Goal: Obtain resource: Download file/media

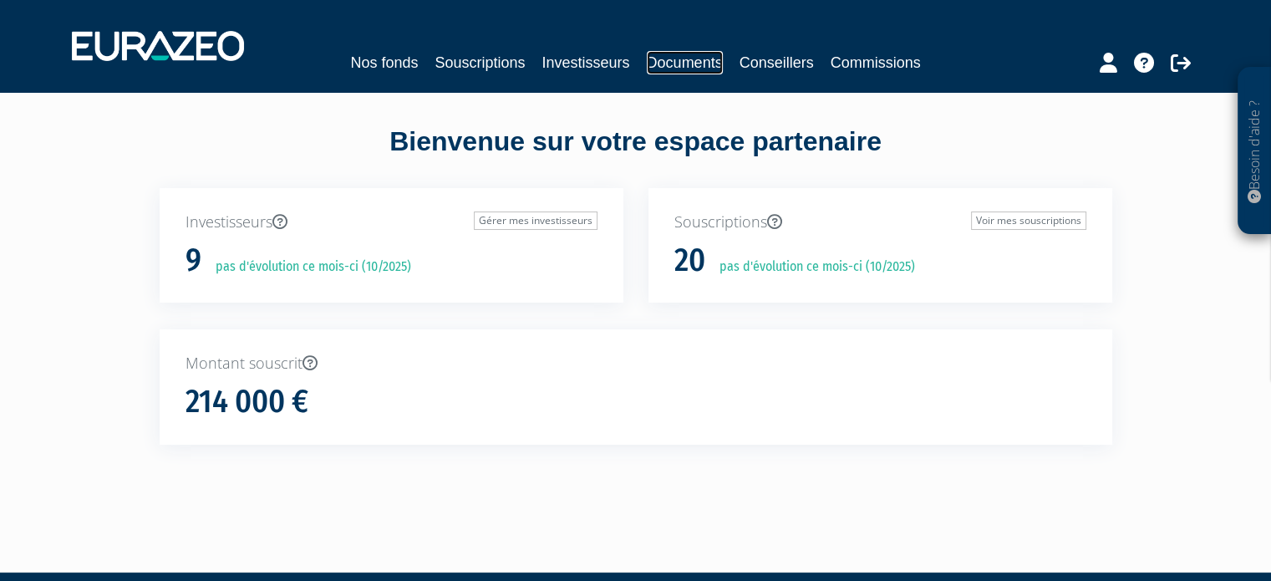
click at [681, 66] on link "Documents" at bounding box center [685, 62] width 76 height 23
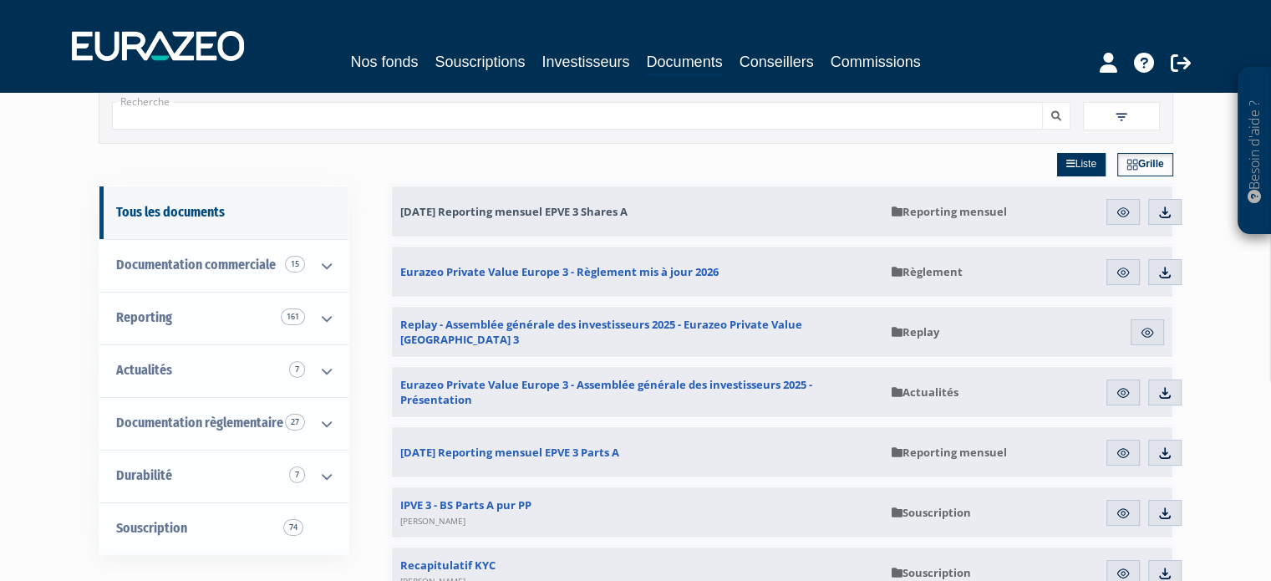
scroll to position [84, 0]
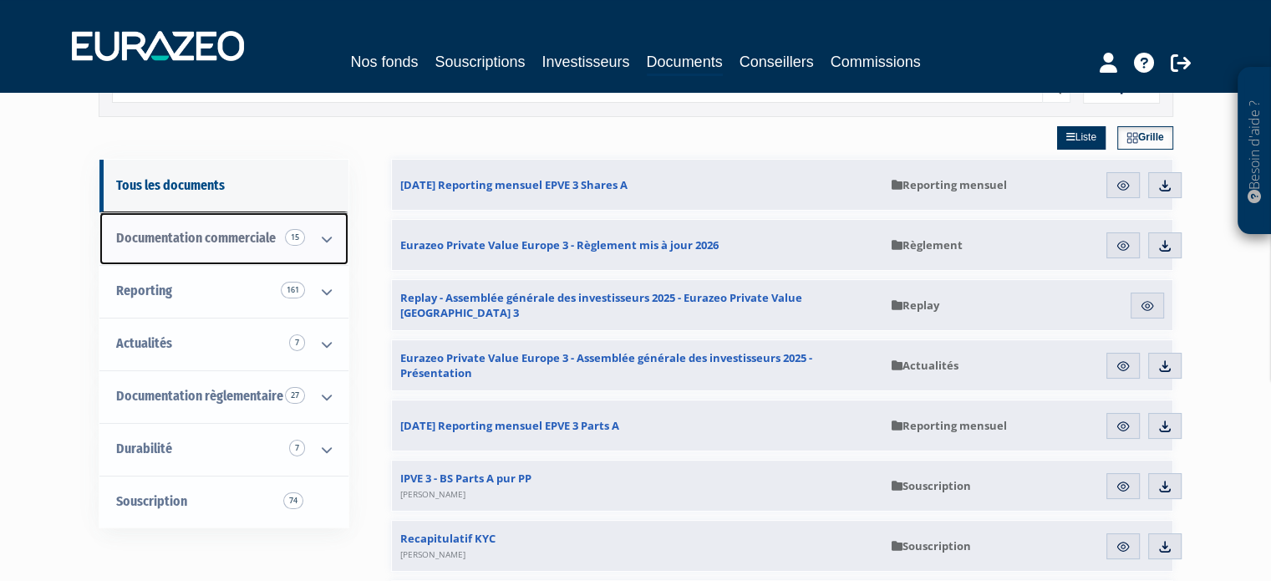
click at [326, 239] on icon at bounding box center [326, 239] width 43 height 52
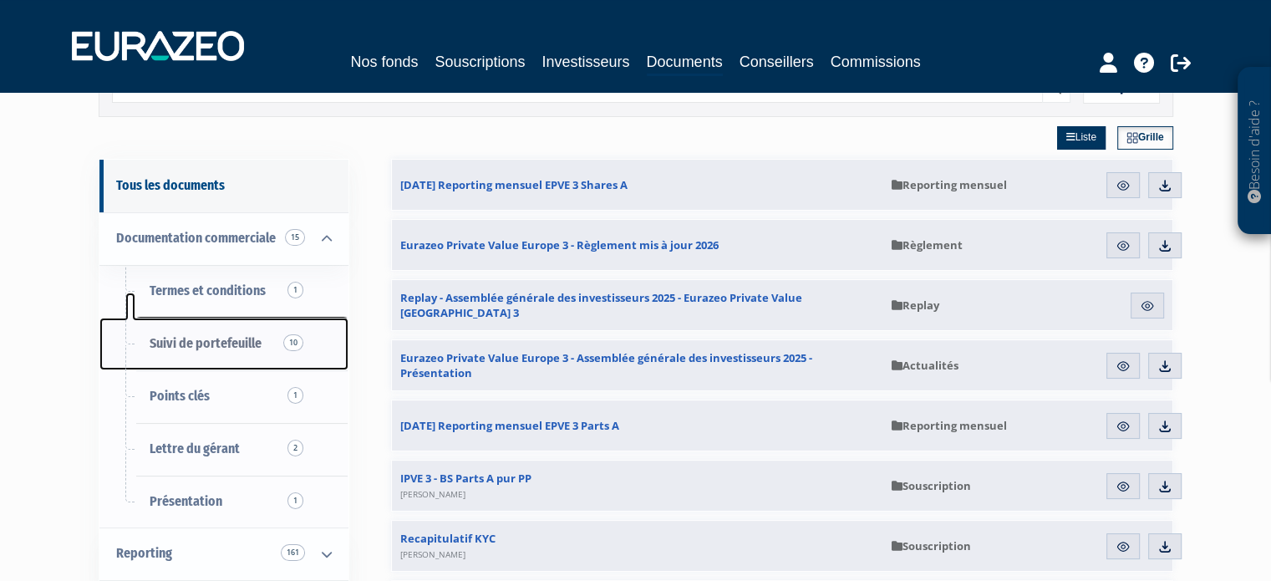
click at [230, 338] on span "Suivi de portefeuille 10" at bounding box center [206, 343] width 112 height 16
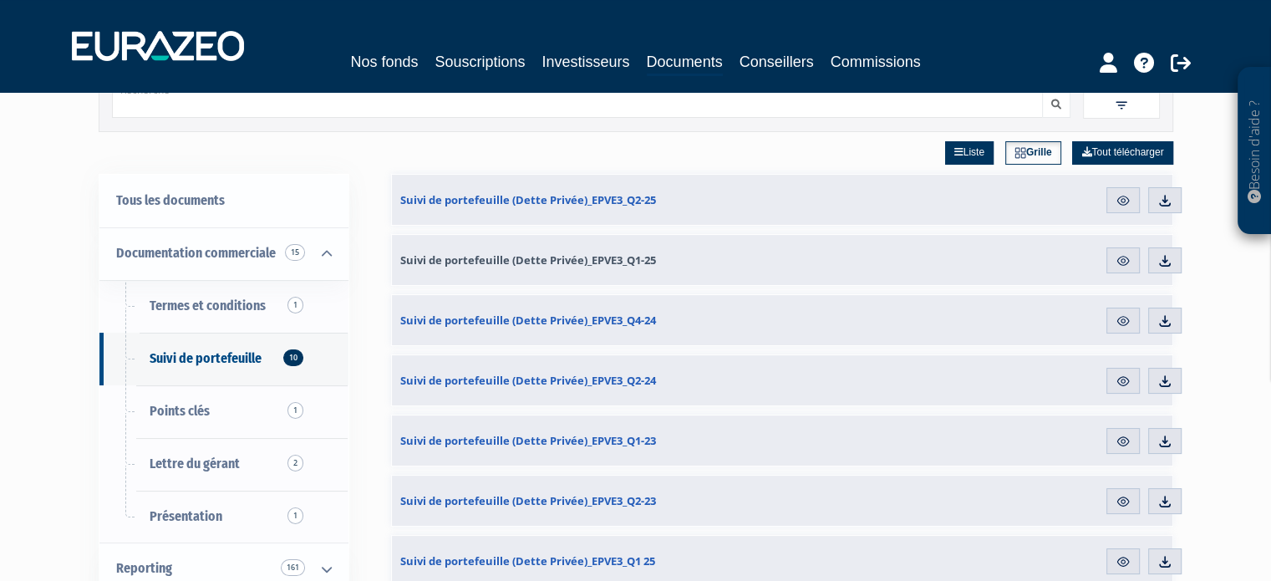
scroll to position [167, 0]
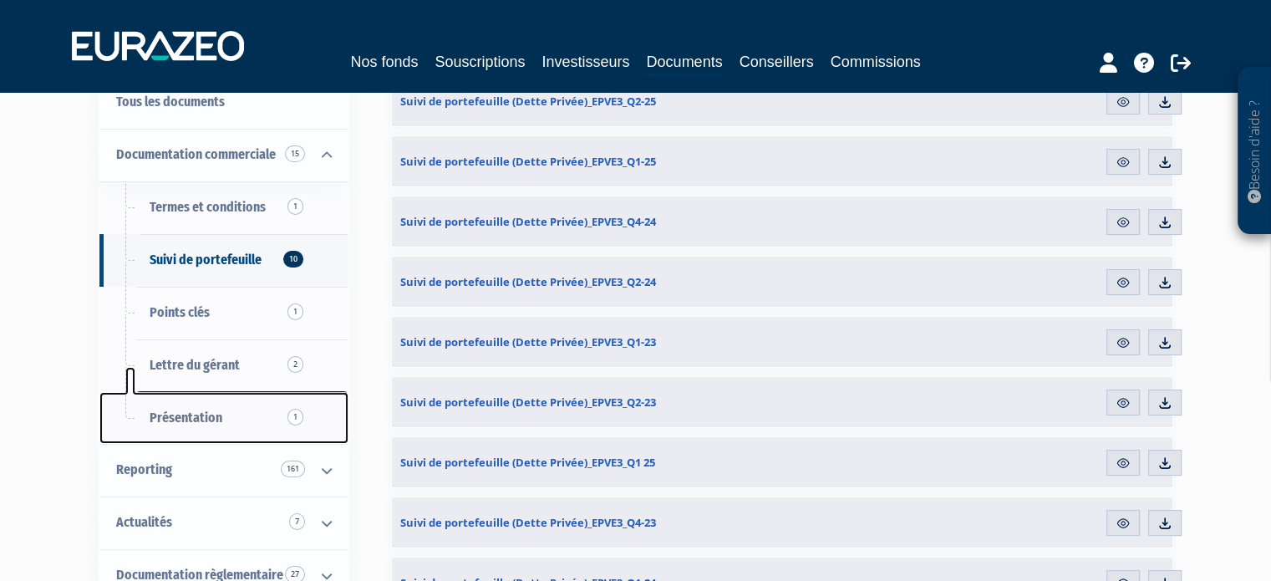
click at [275, 410] on link "Présentation 1" at bounding box center [223, 418] width 249 height 53
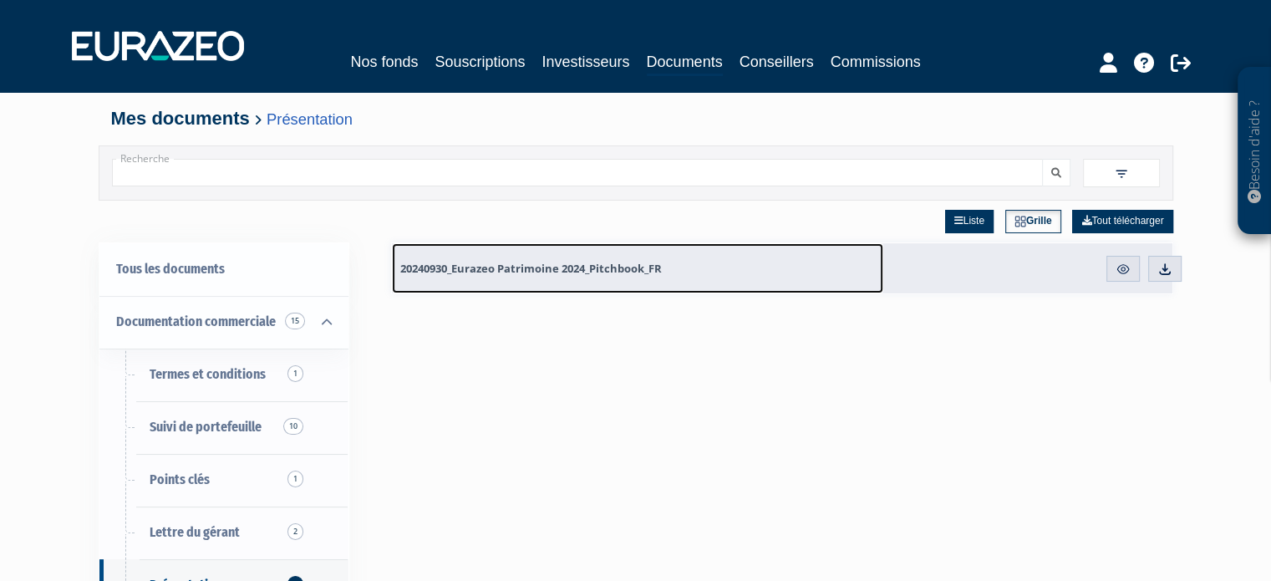
click at [547, 270] on span "20240930_Eurazeo Patrimoine 2024_Pitchbook_FR" at bounding box center [531, 268] width 262 height 15
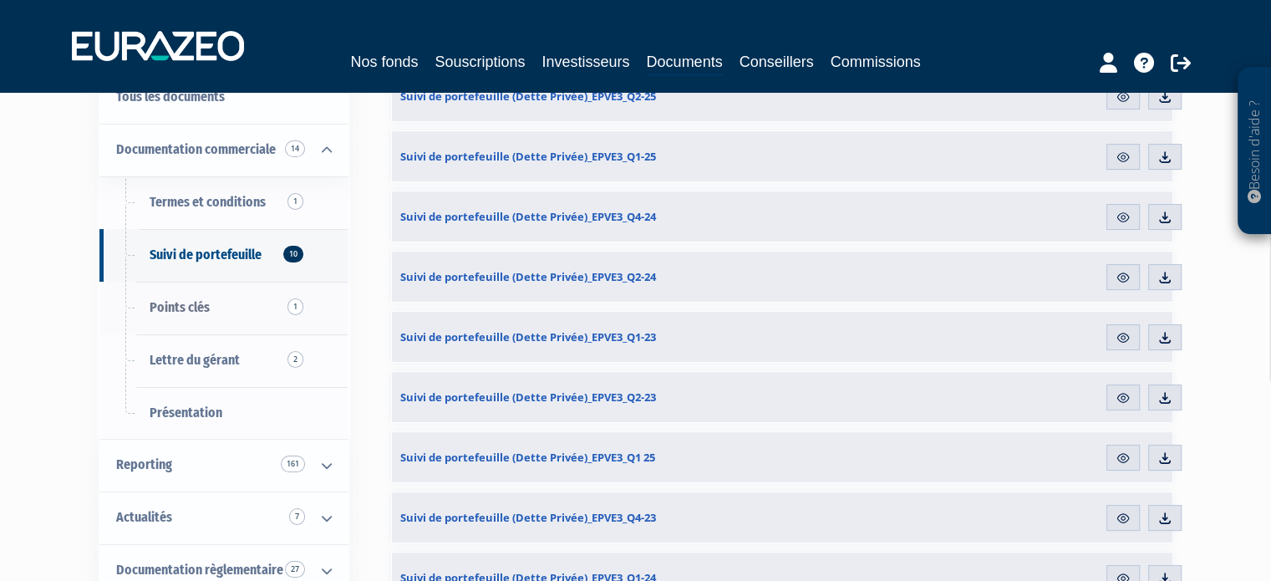
scroll to position [334, 0]
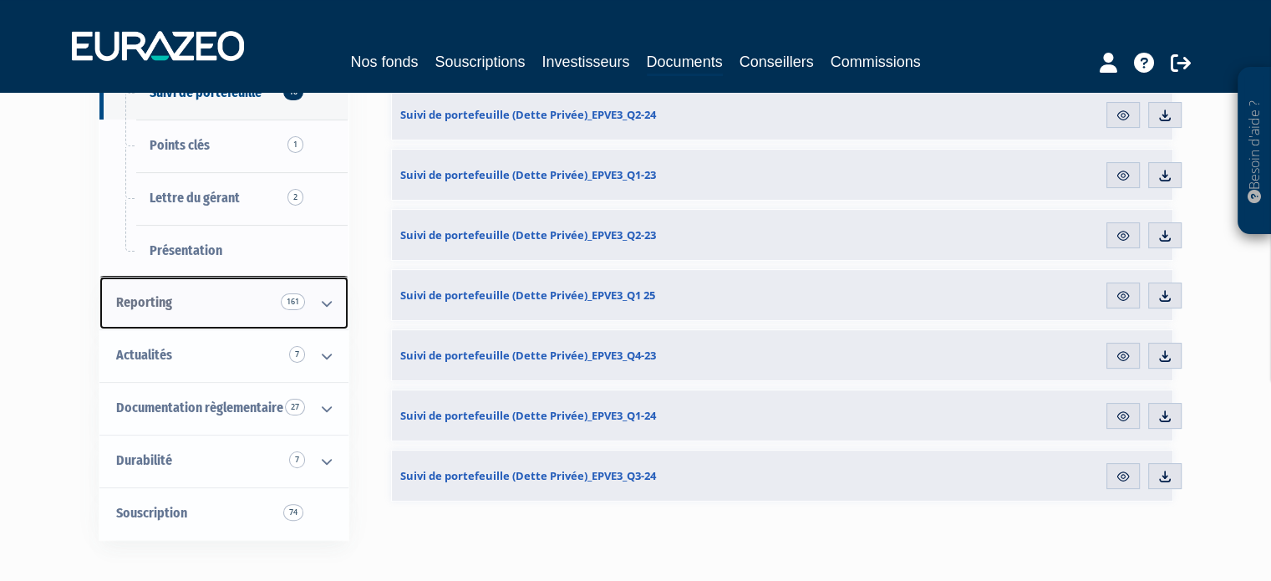
click at [318, 307] on icon at bounding box center [326, 303] width 43 height 52
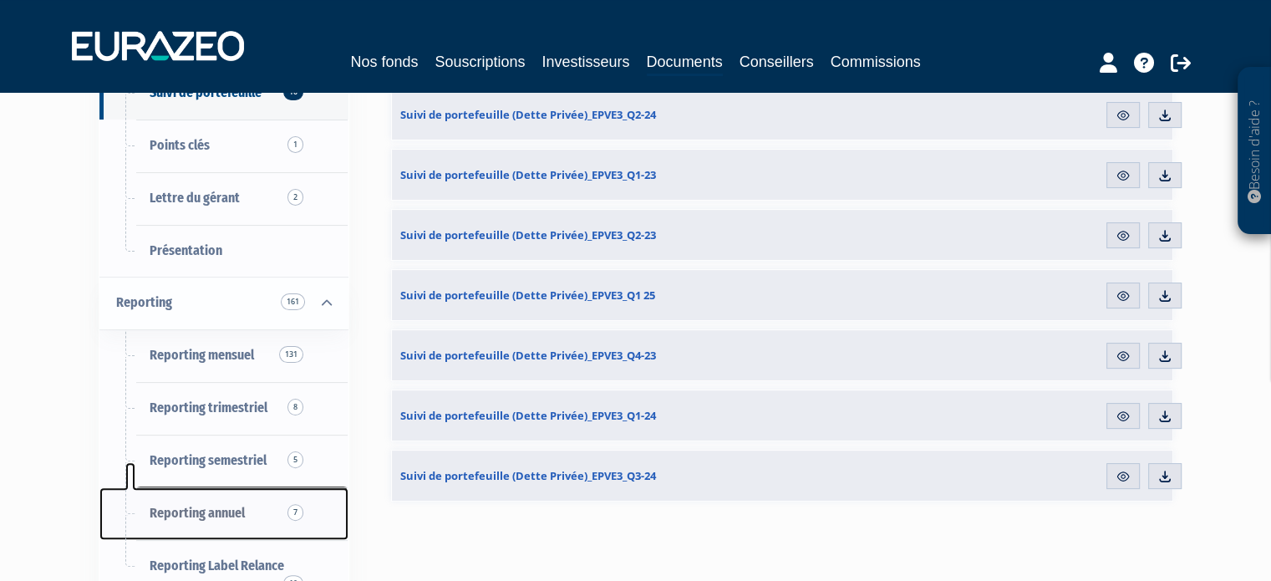
click at [291, 511] on span "7" at bounding box center [296, 512] width 16 height 17
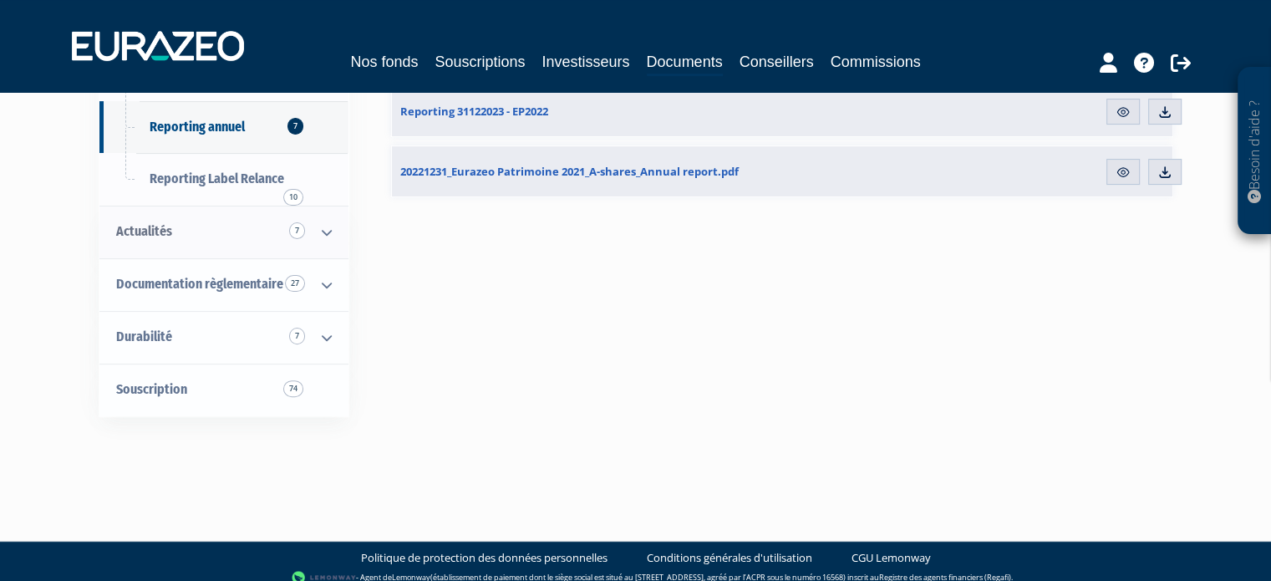
scroll to position [471, 0]
